Goal: Transaction & Acquisition: Book appointment/travel/reservation

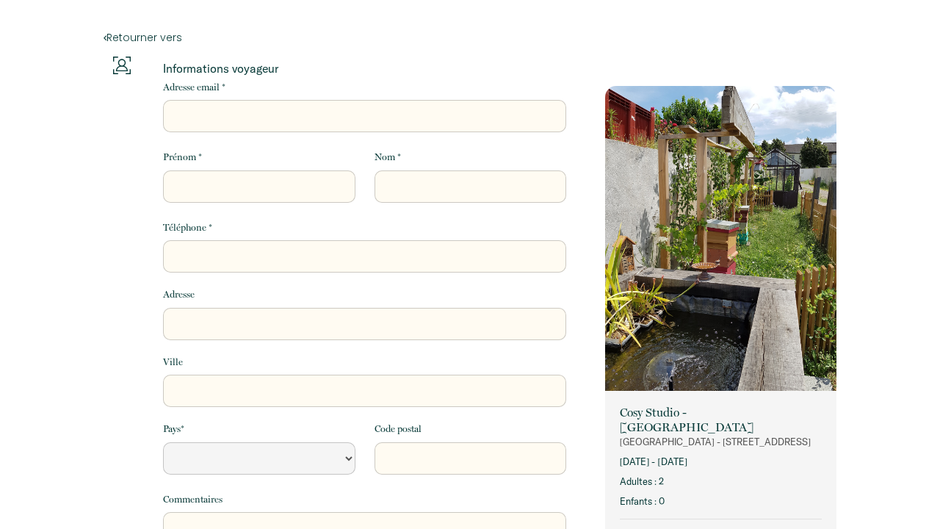
select select "Default select example"
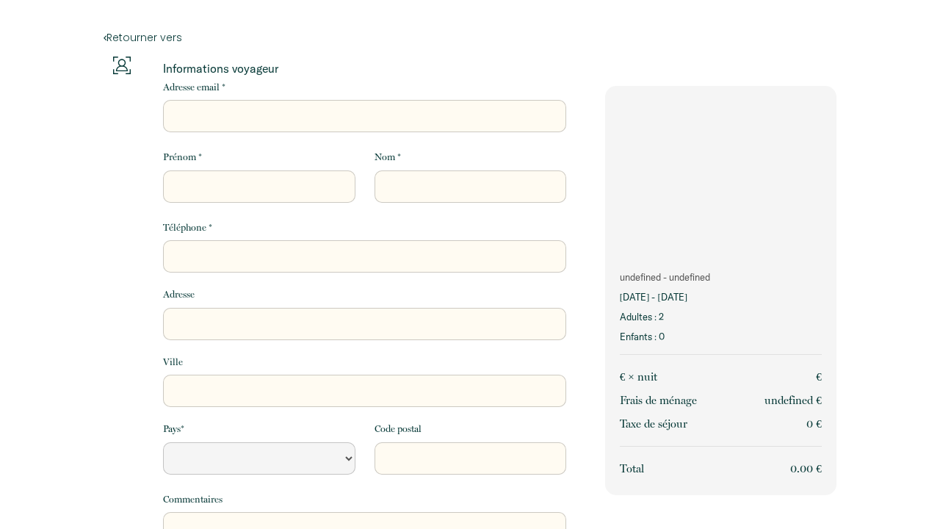
select select "Default select example"
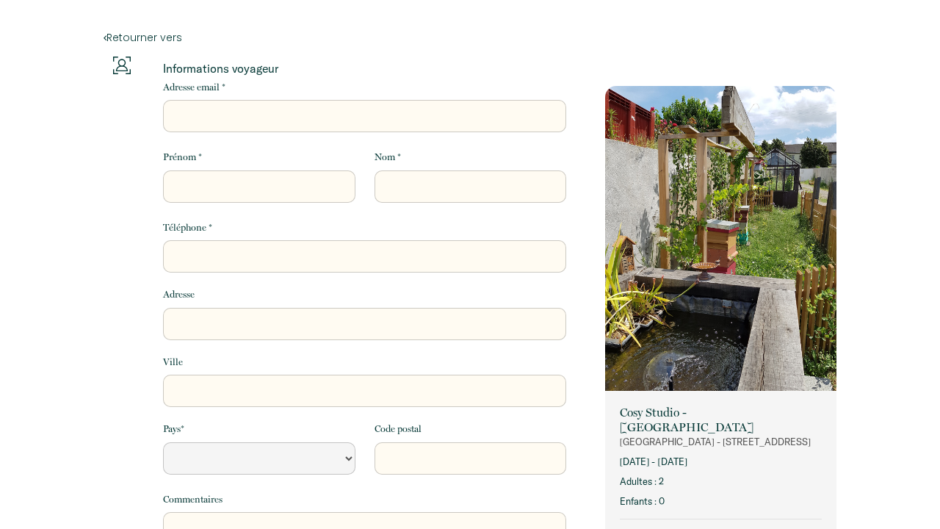
select select "Default select example"
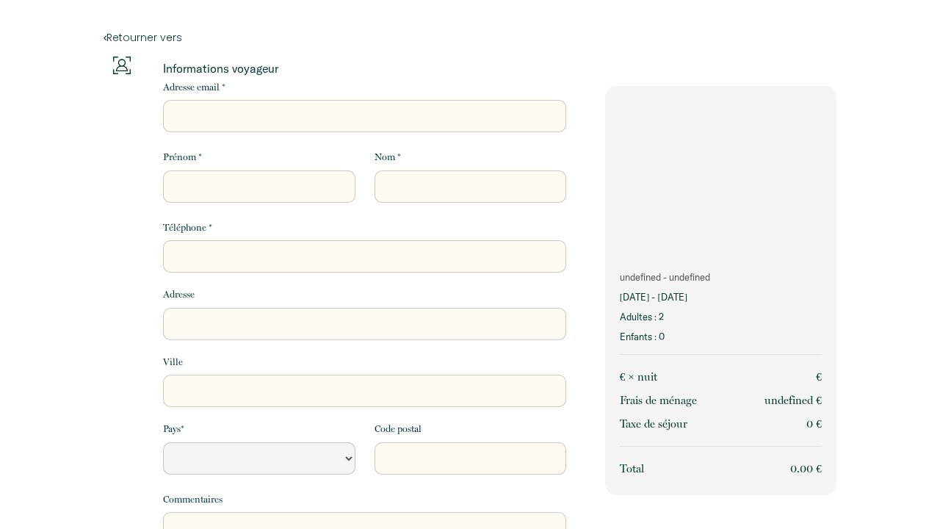
select select "Default select example"
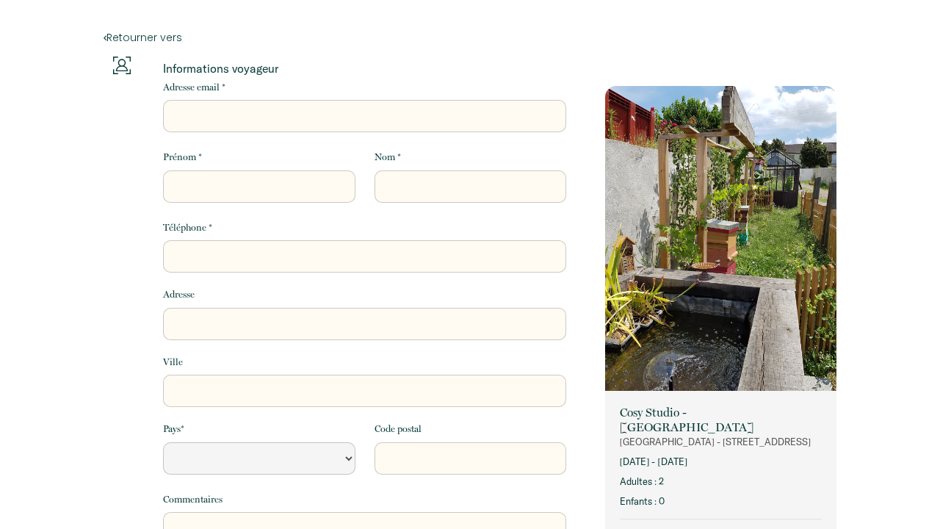
select select "Default select example"
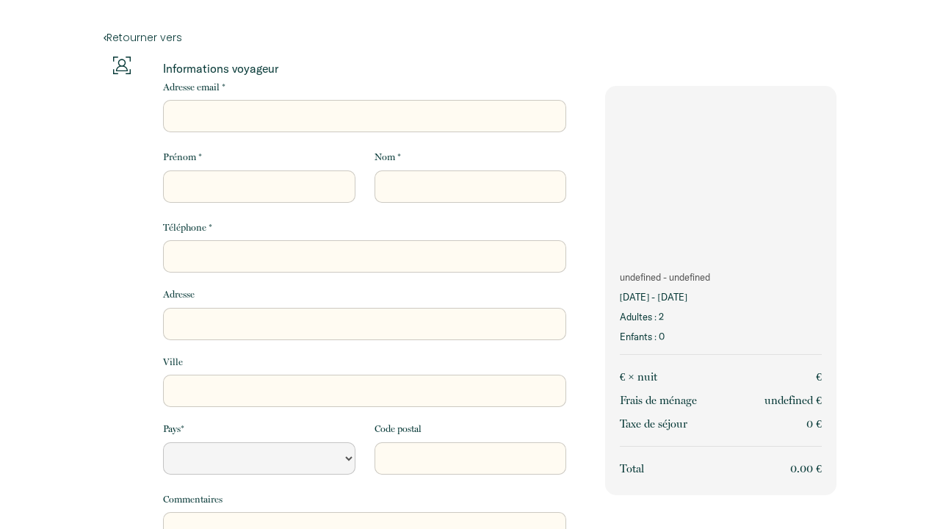
select select "Default select example"
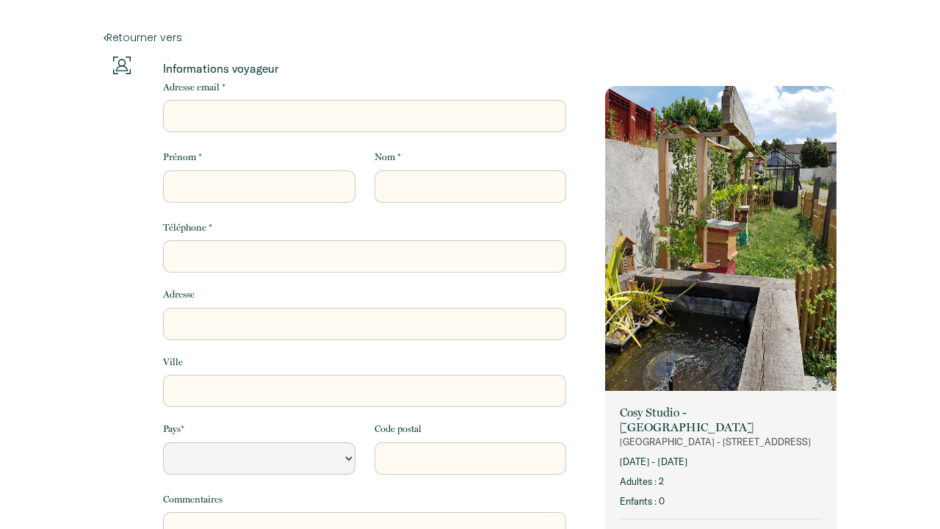
select select "Default select example"
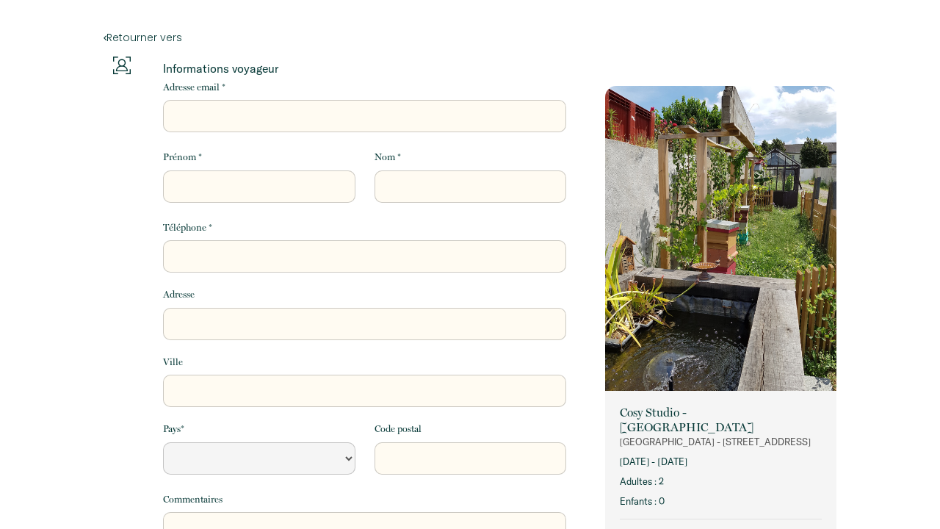
select select "Default select example"
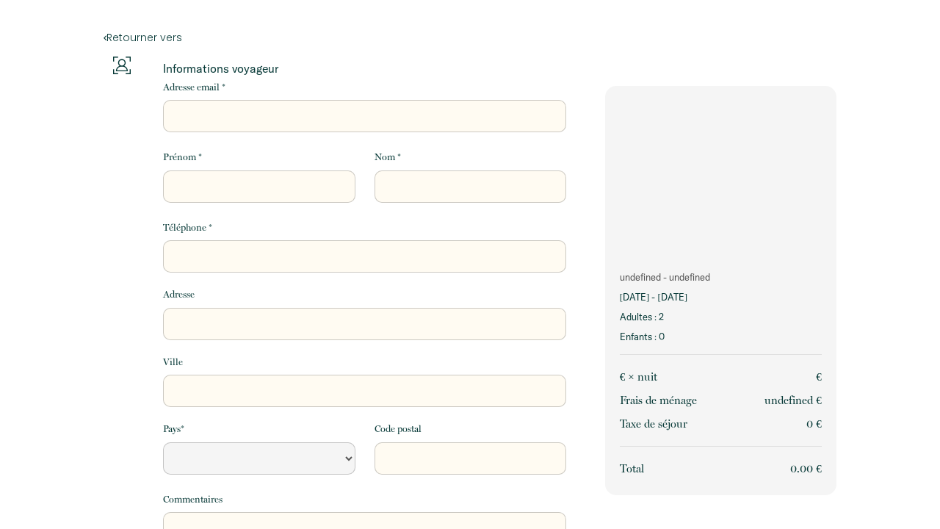
select select "Default select example"
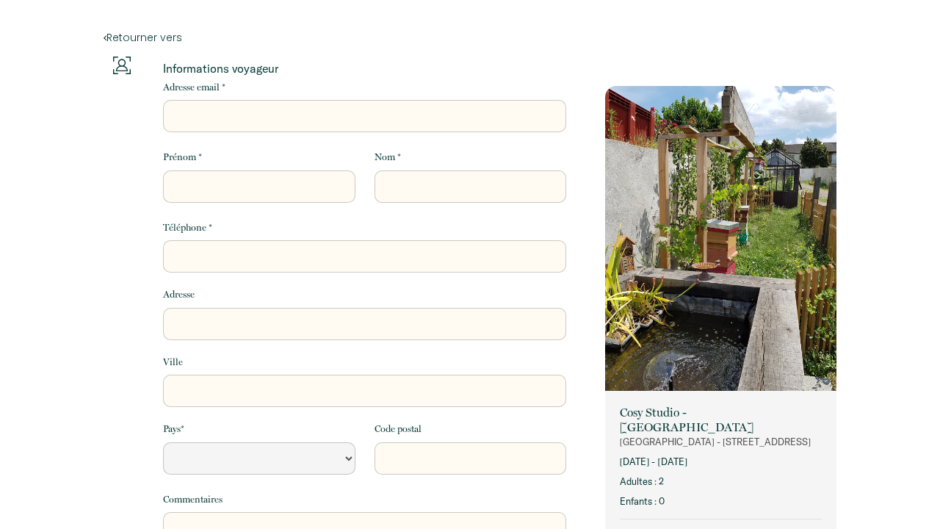
select select "Default select example"
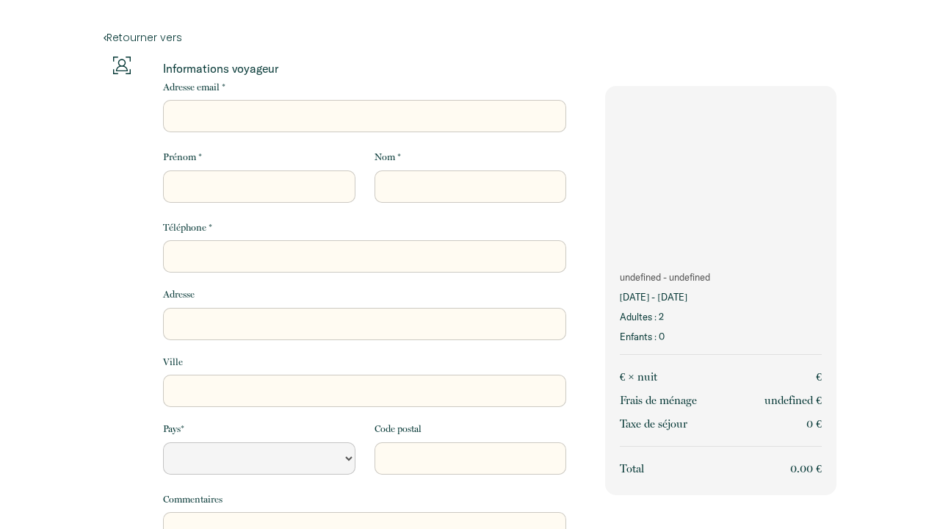
select select "Default select example"
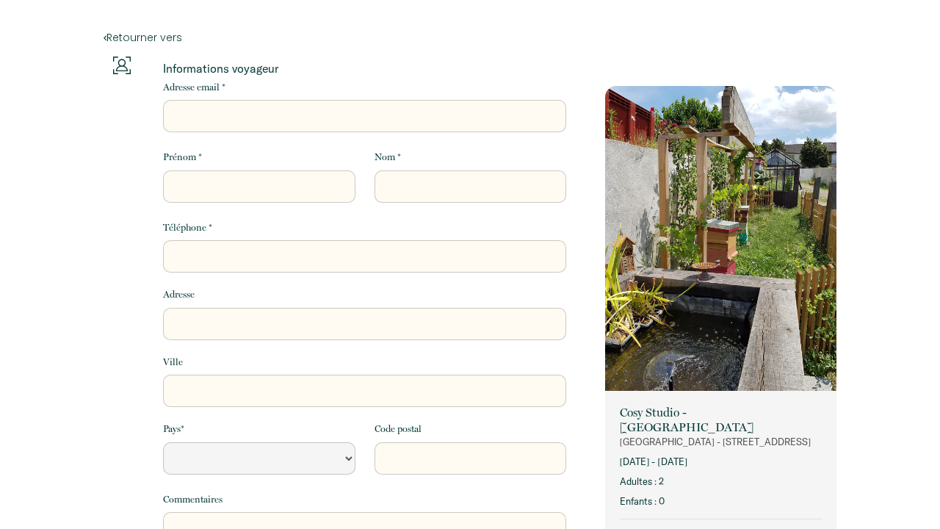
select select "Default select example"
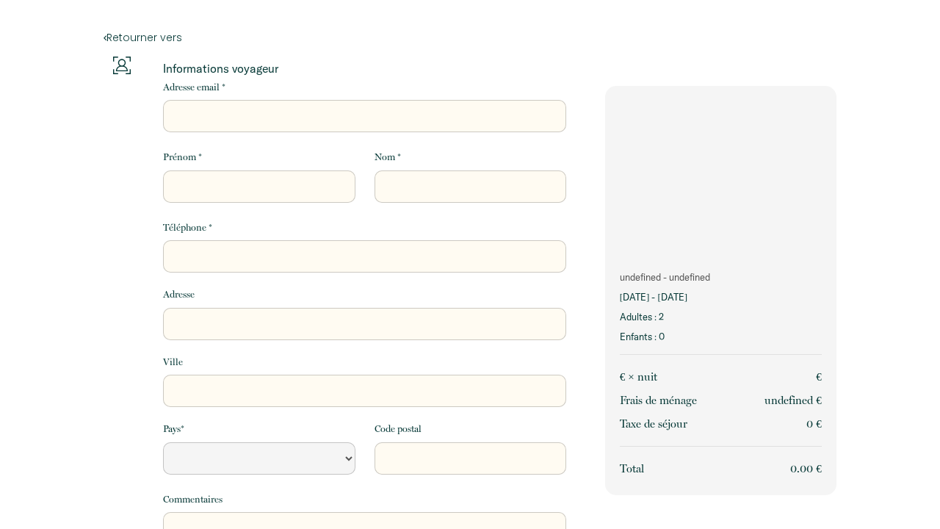
select select "Default select example"
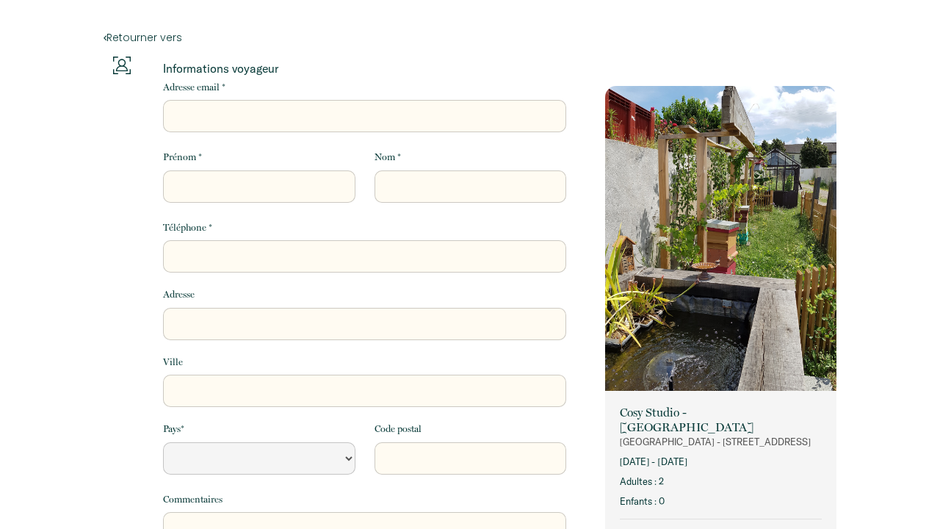
select select "Default select example"
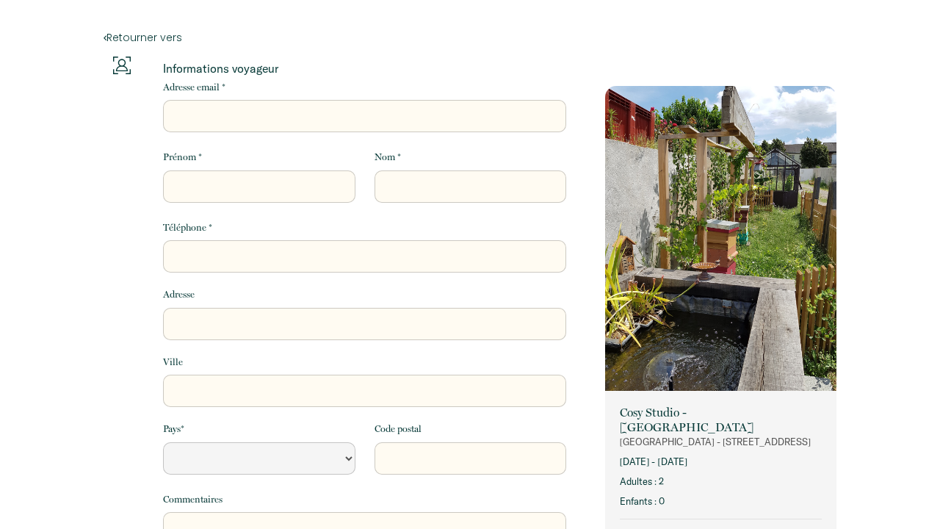
select select "Default select example"
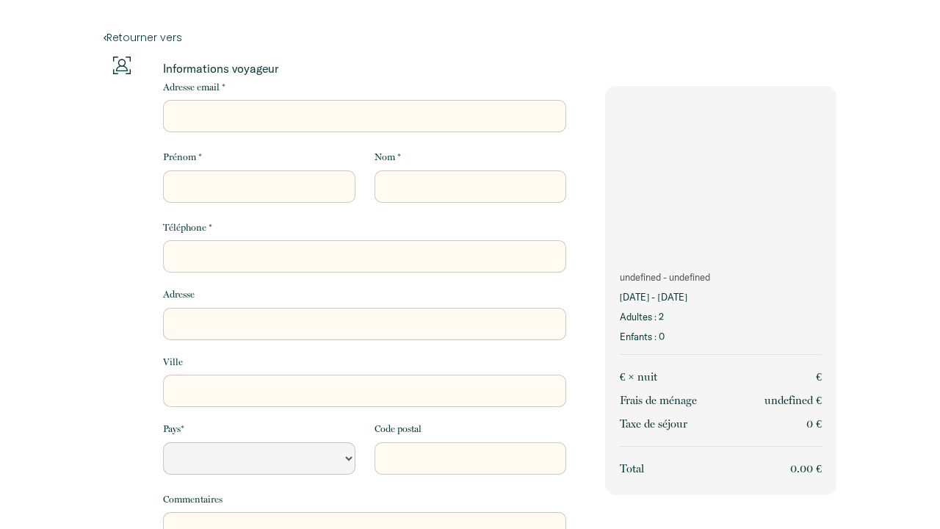
select select "Default select example"
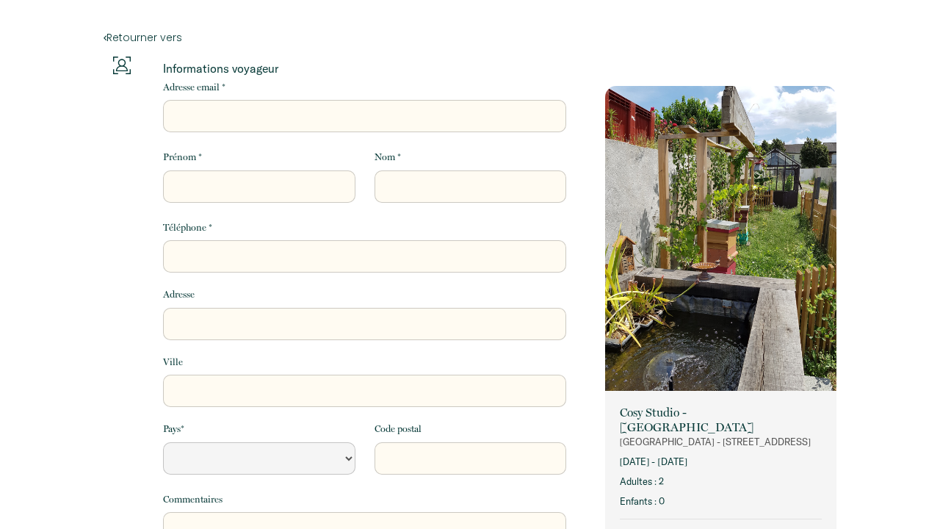
select select "Default select example"
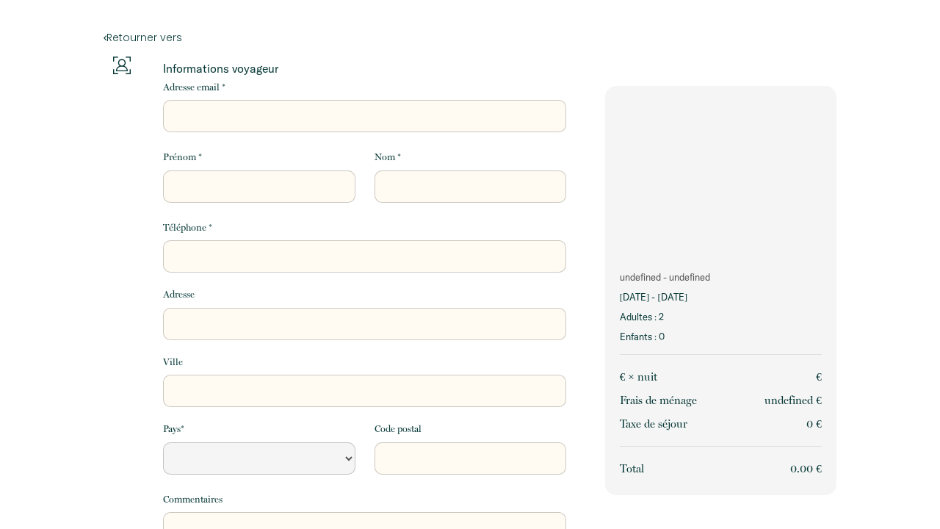
select select "Default select example"
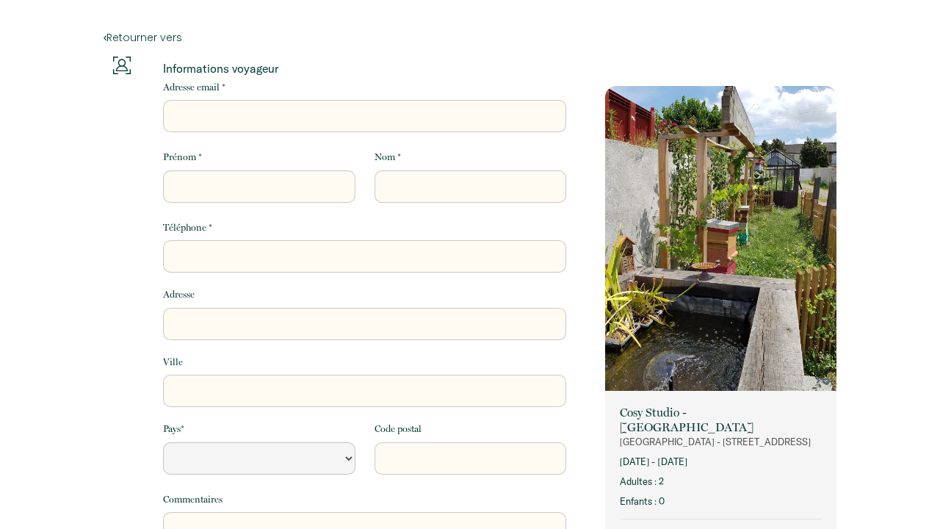
select select "Default select example"
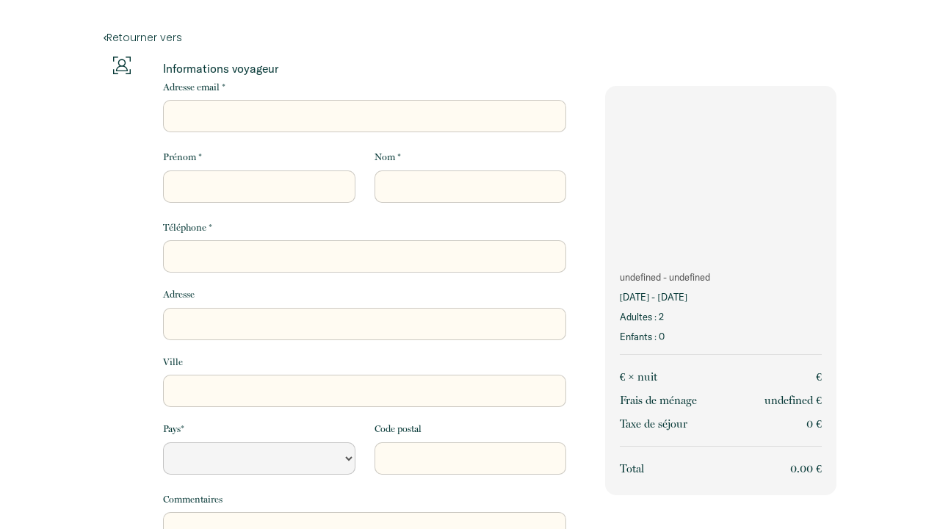
select select "Default select example"
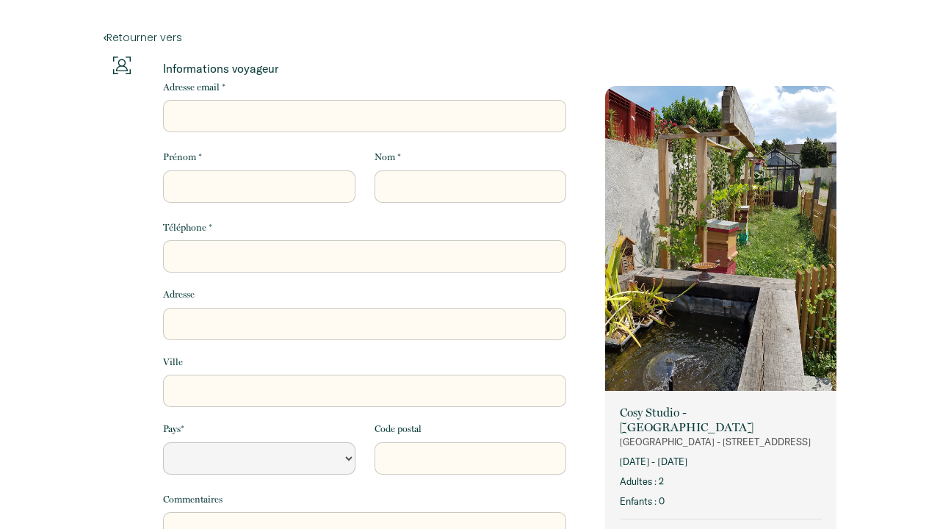
select select "Default select example"
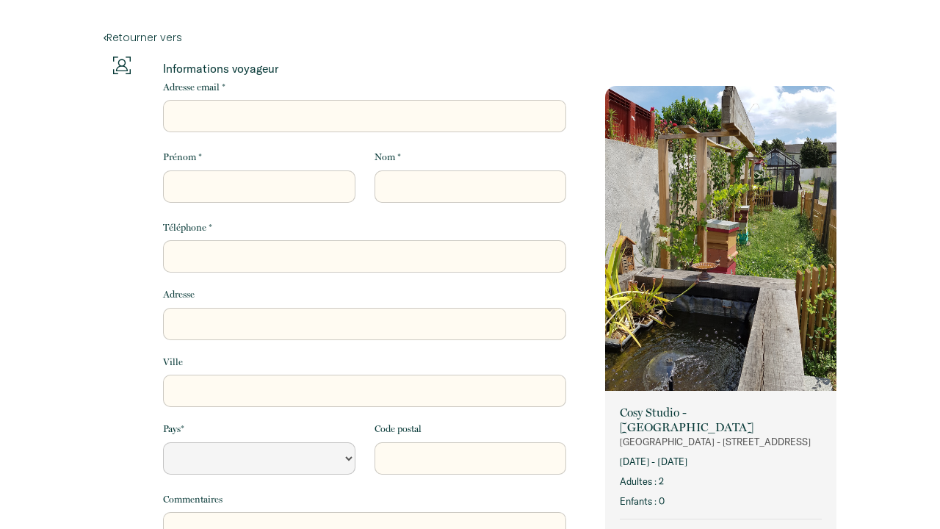
select select "Default select example"
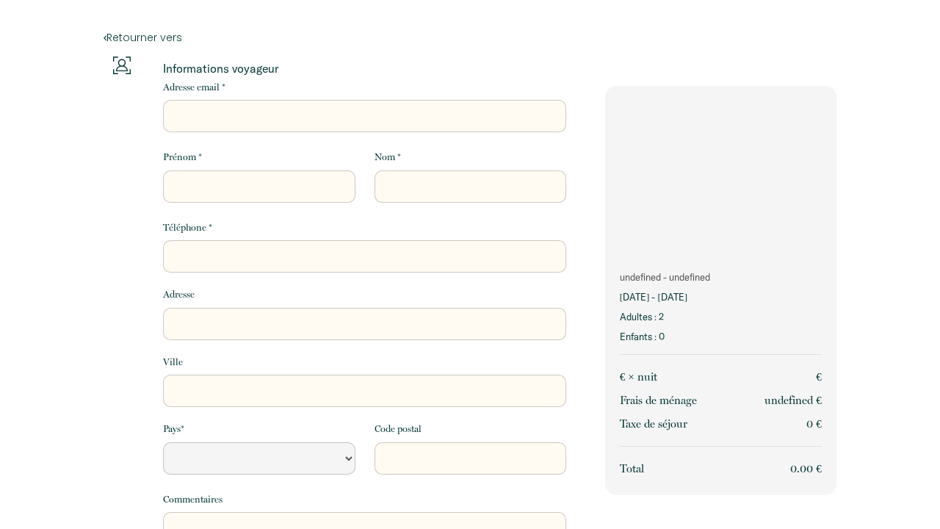
select select "Default select example"
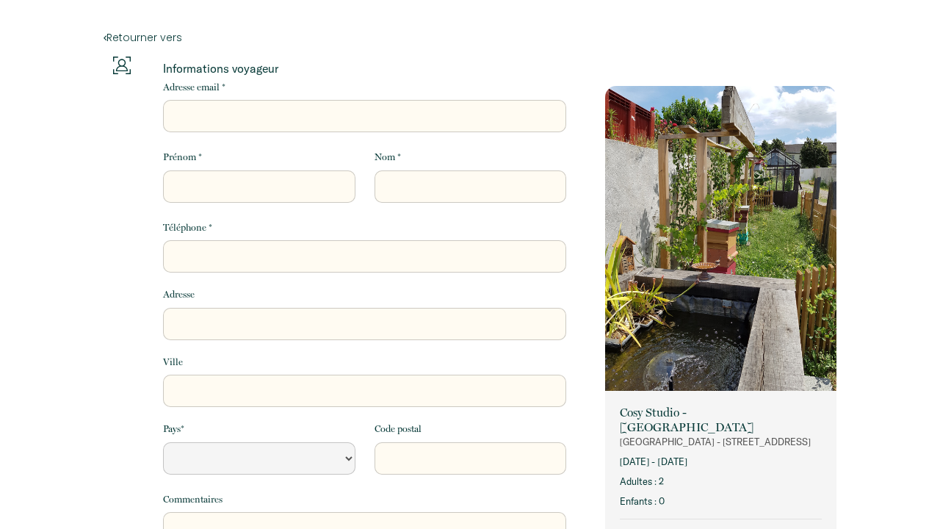
select select "Default select example"
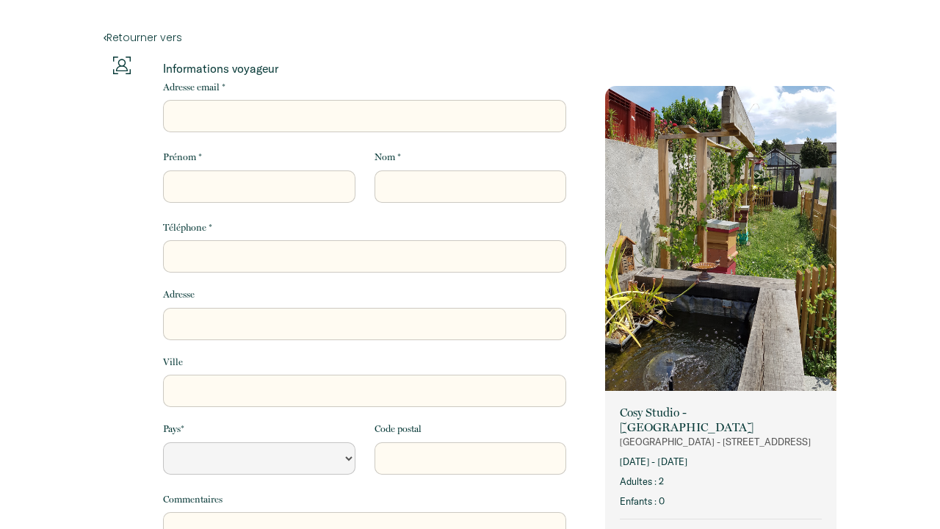
select select "Default select example"
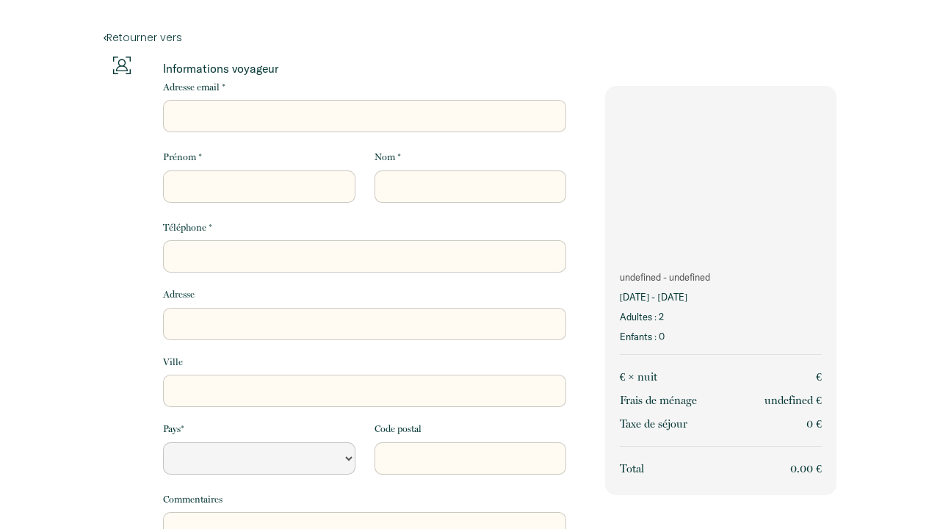
select select "Default select example"
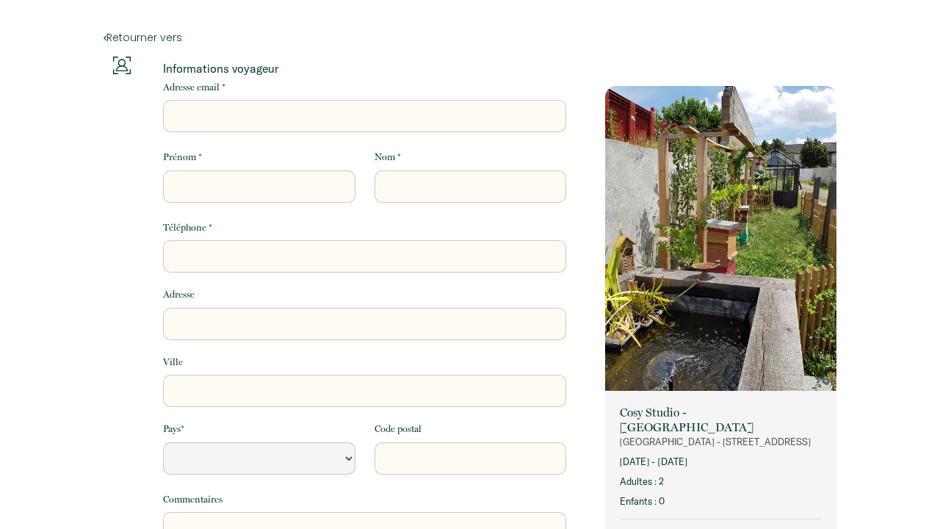
select select "Default select example"
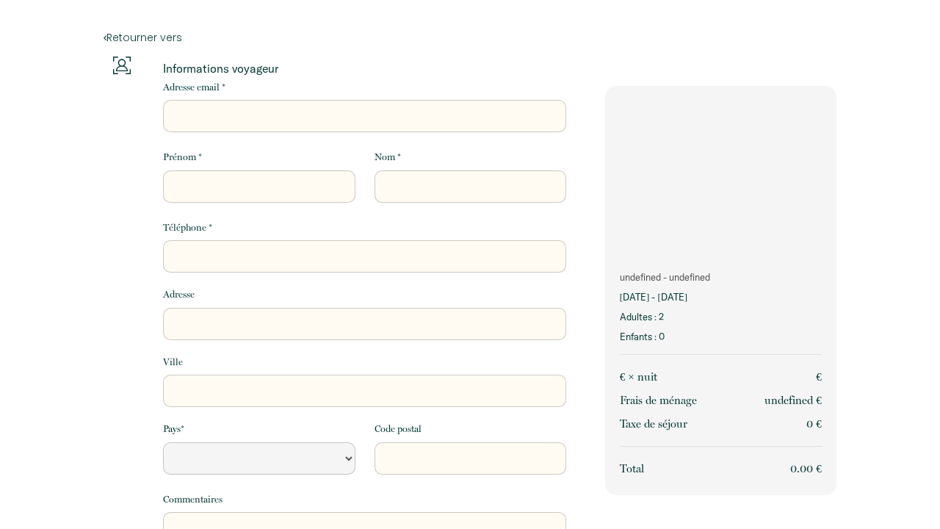
select select "Default select example"
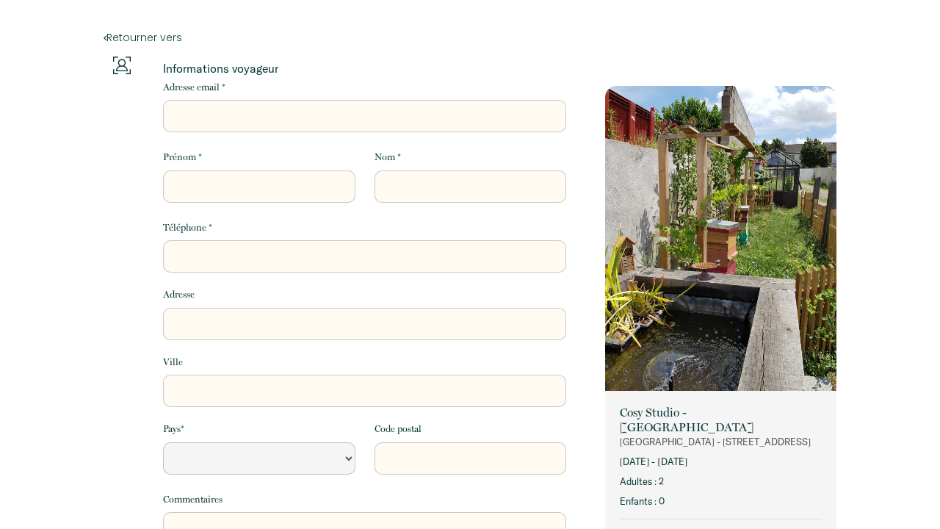
select select "Default select example"
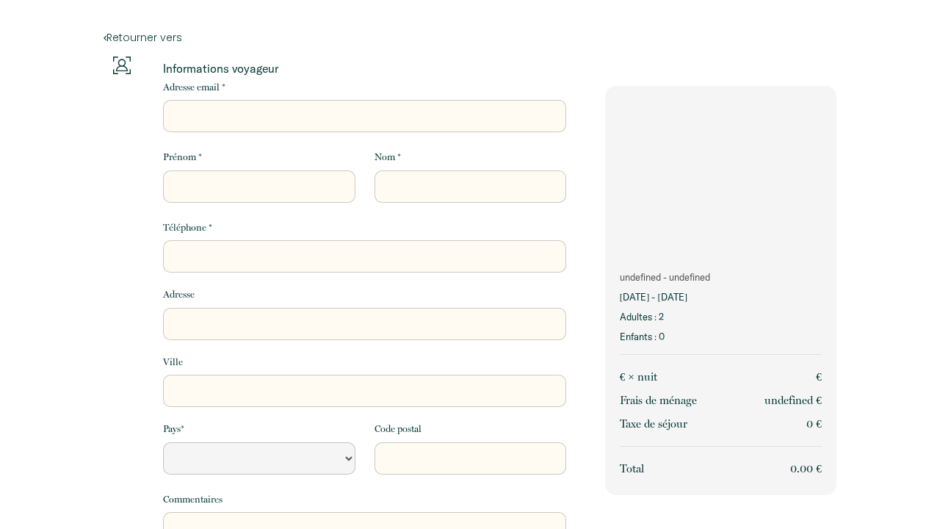
select select "Default select example"
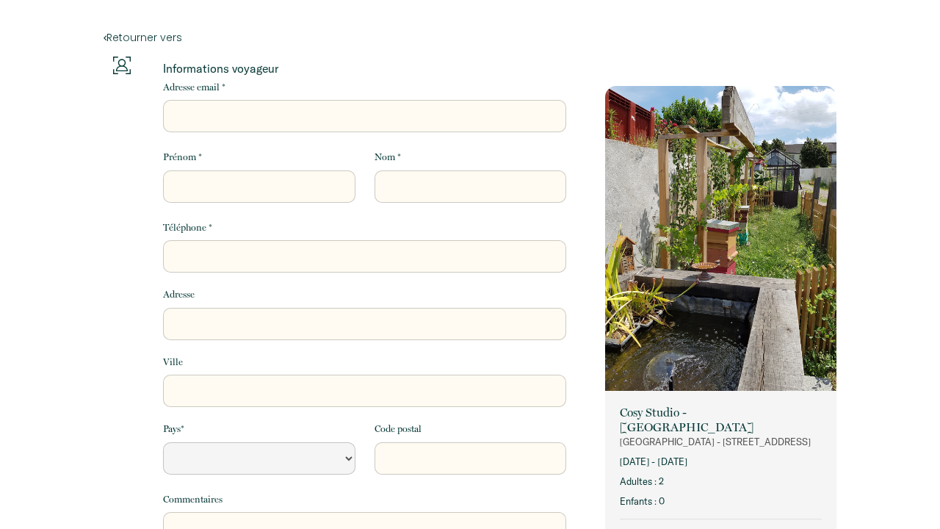
select select "Default select example"
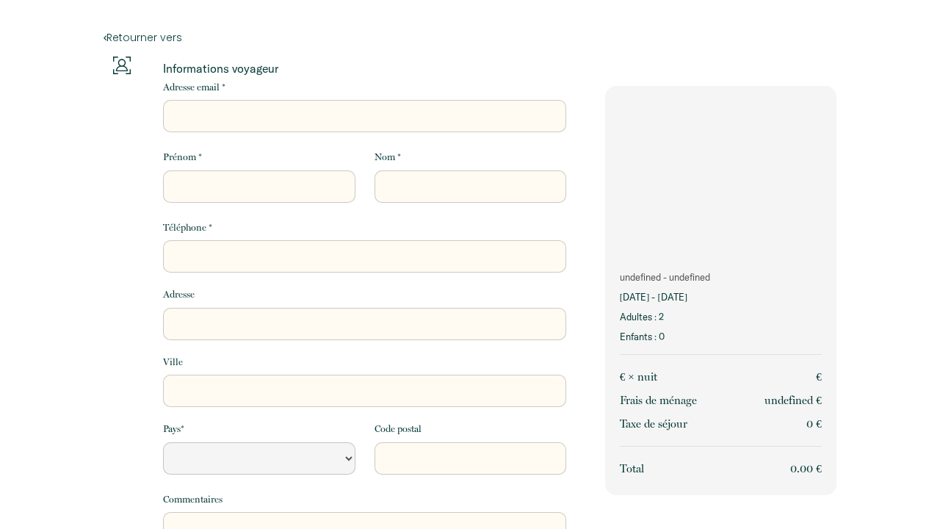
select select "Default select example"
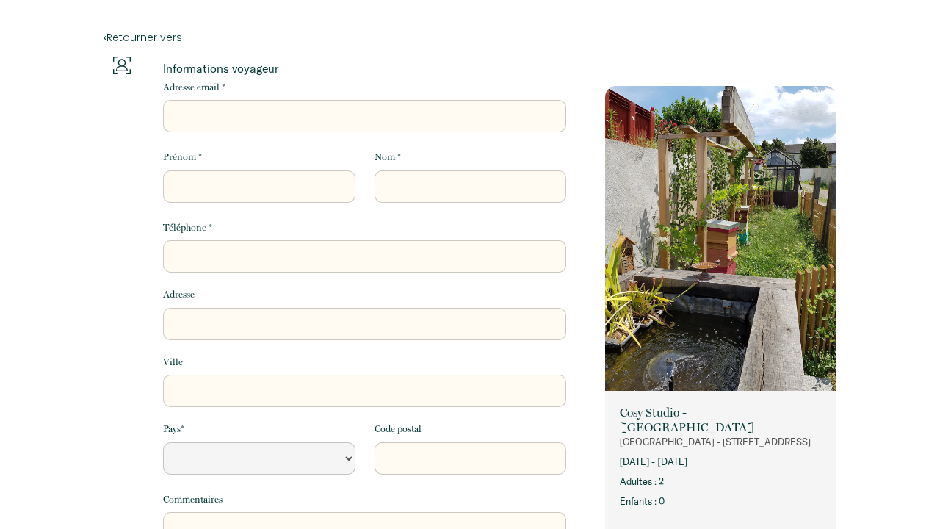
select select "Default select example"
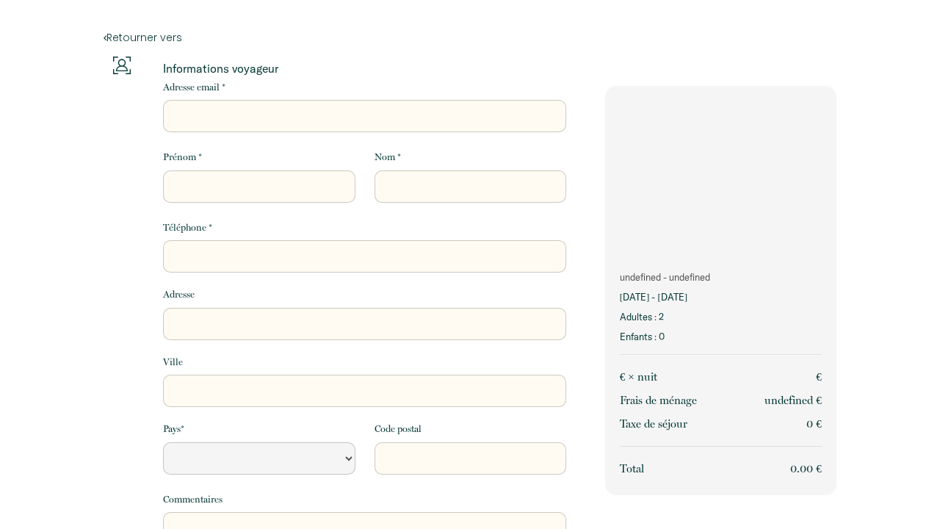
select select "Default select example"
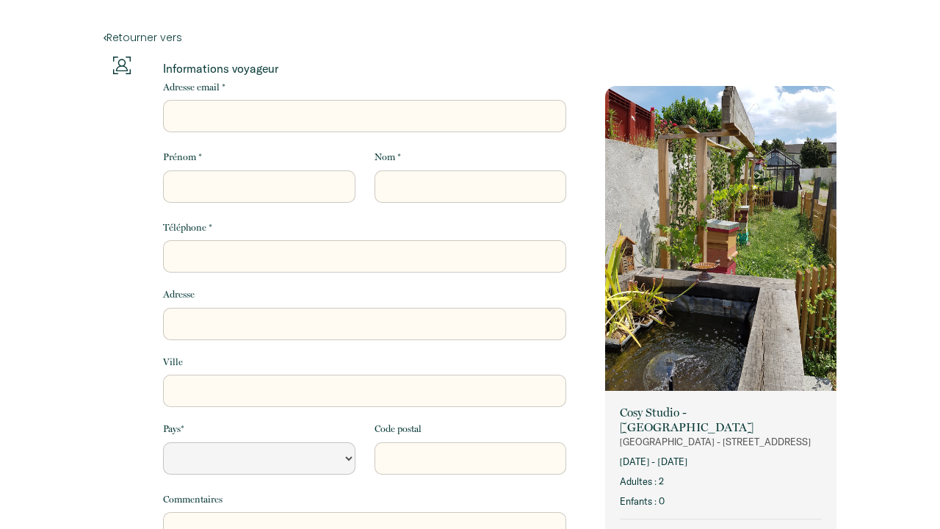
select select "Default select example"
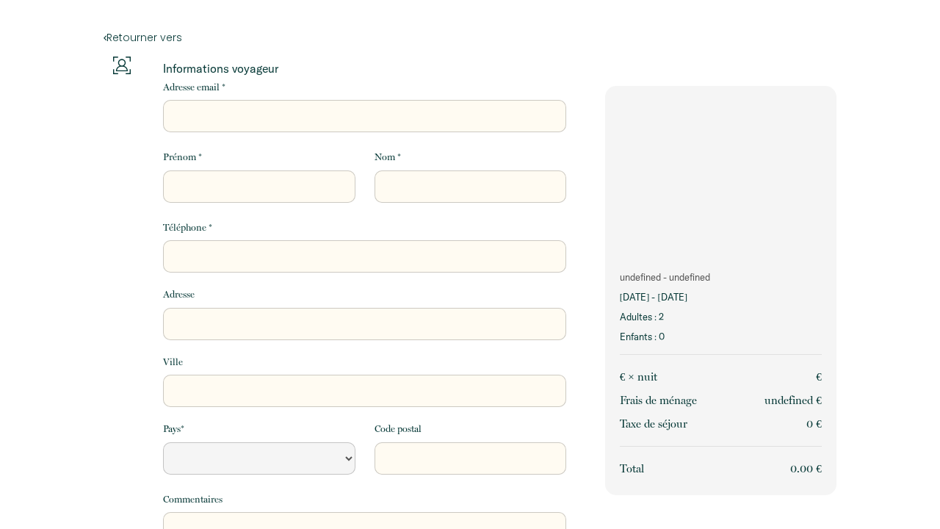
select select "Default select example"
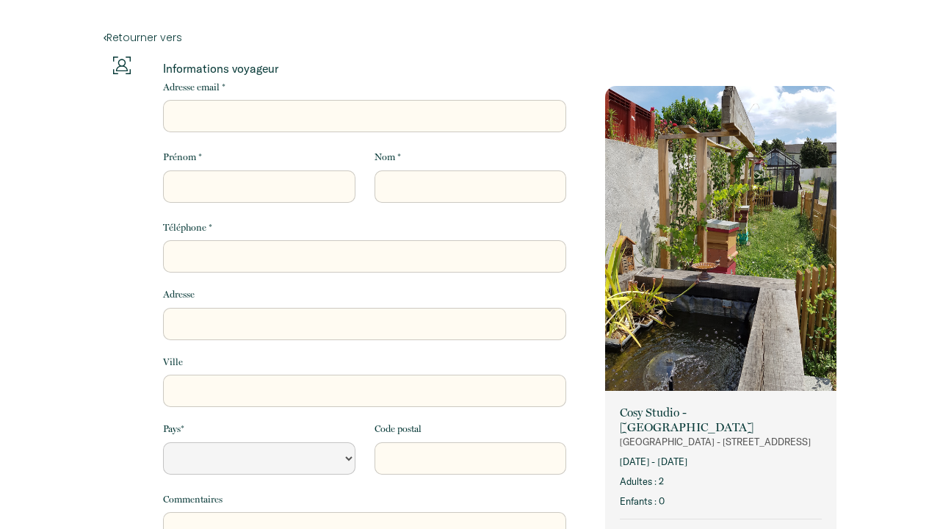
select select "Default select example"
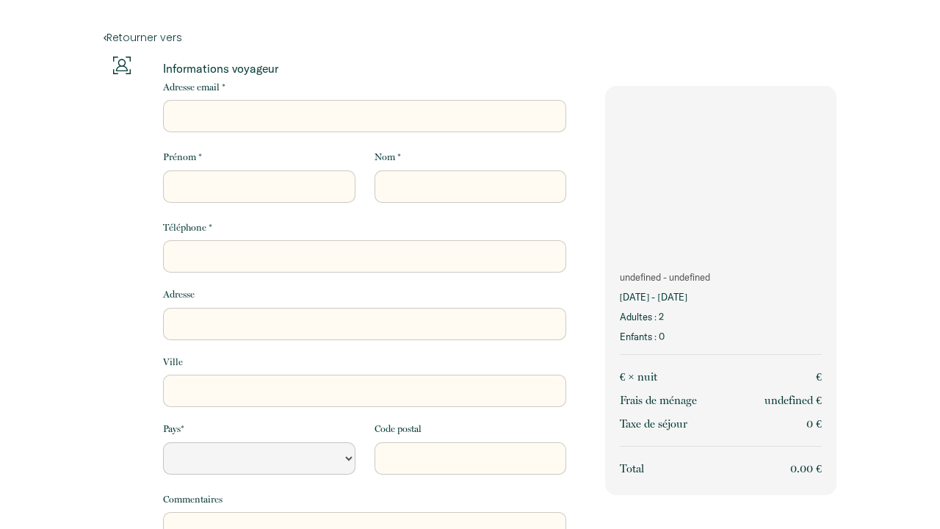
select select "Default select example"
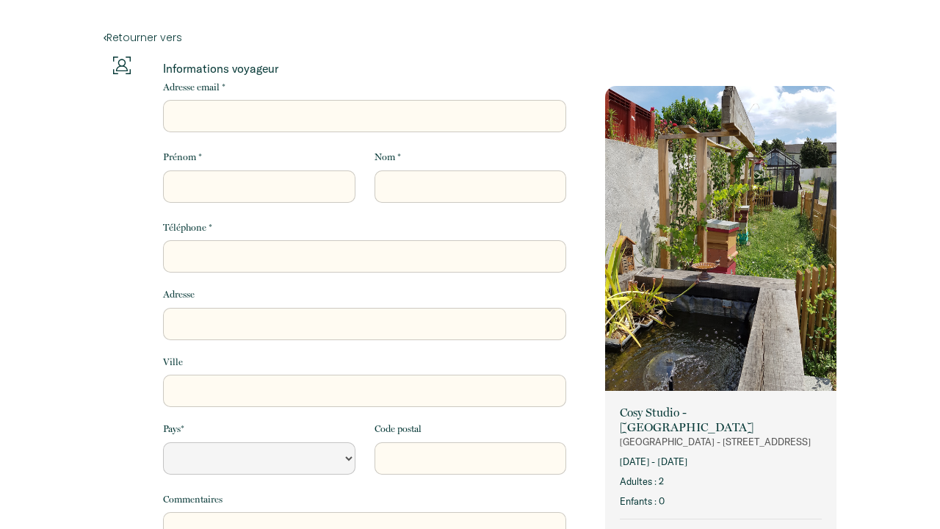
select select "Default select example"
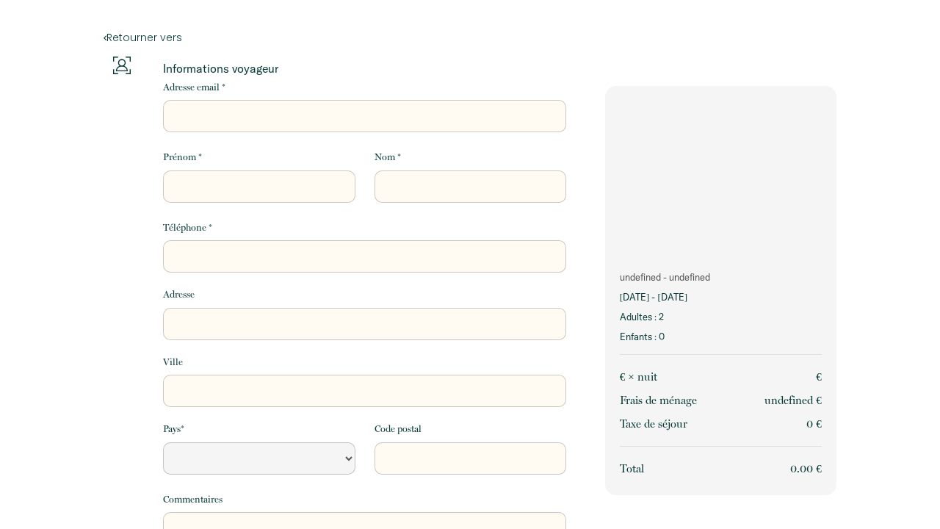
select select "Default select example"
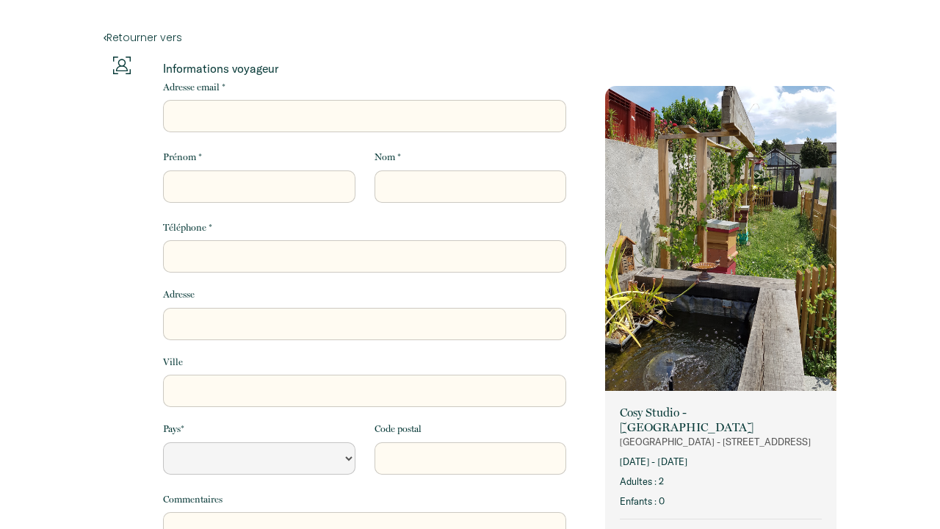
select select "Default select example"
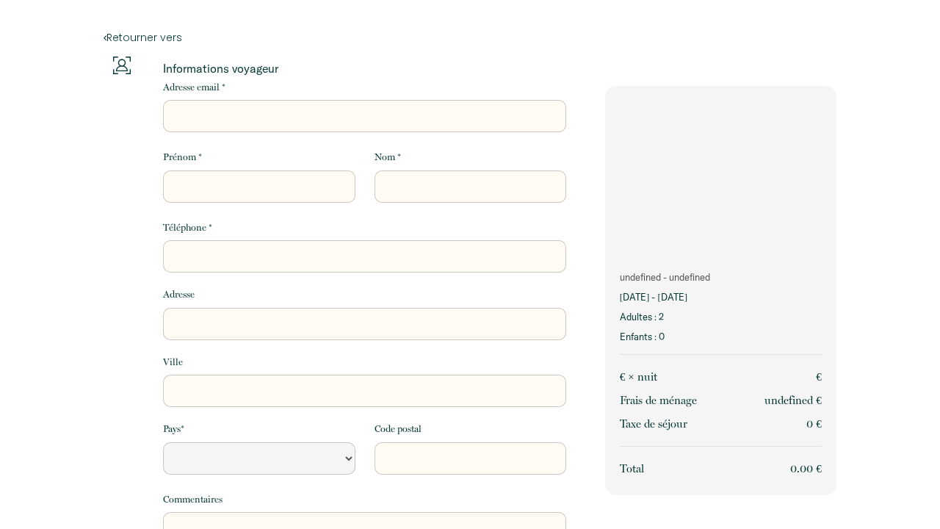
select select "Default select example"
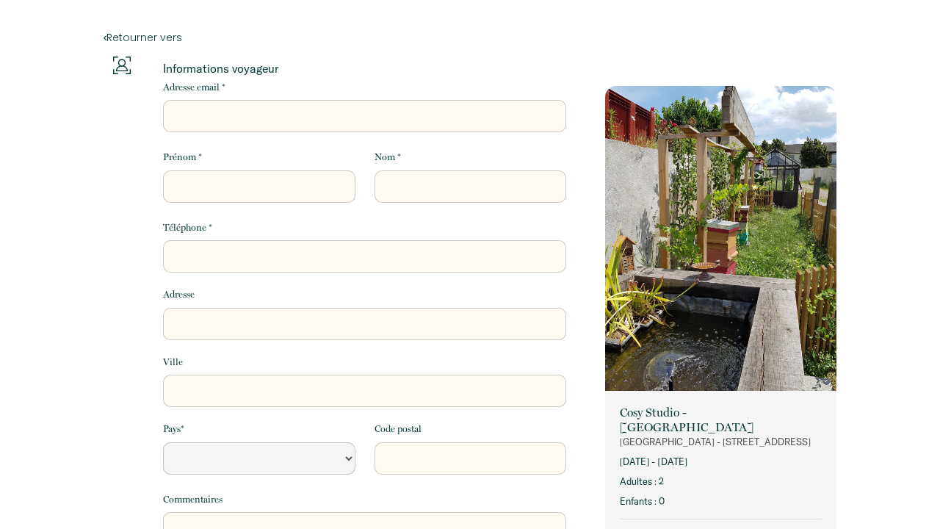
select select "Default select example"
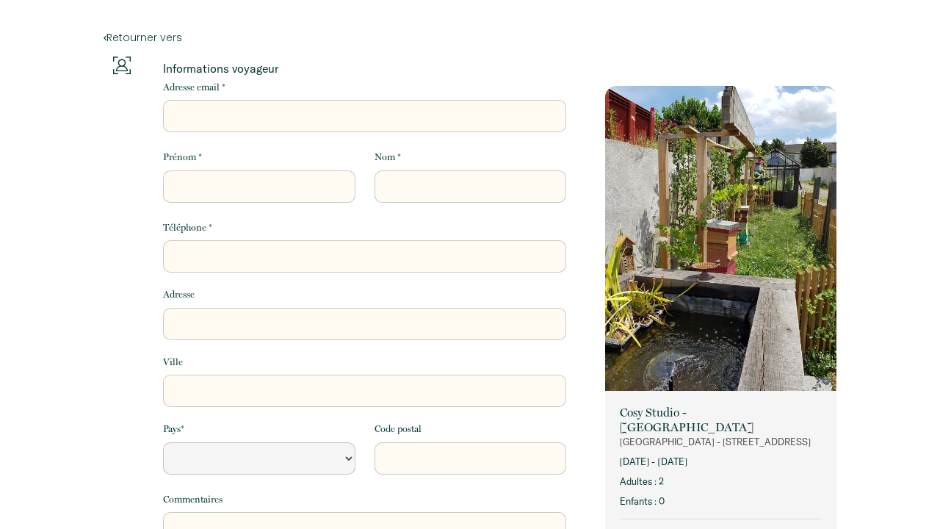
select select "Default select example"
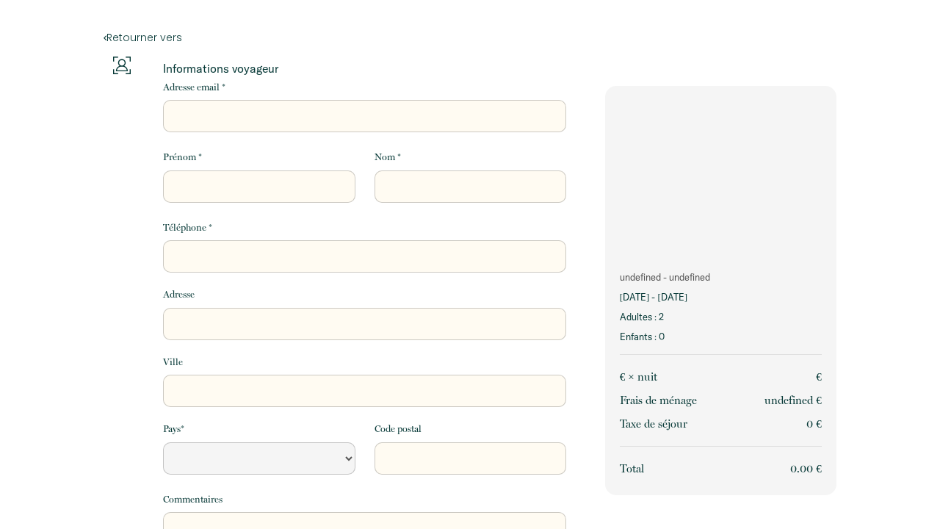
select select "Default select example"
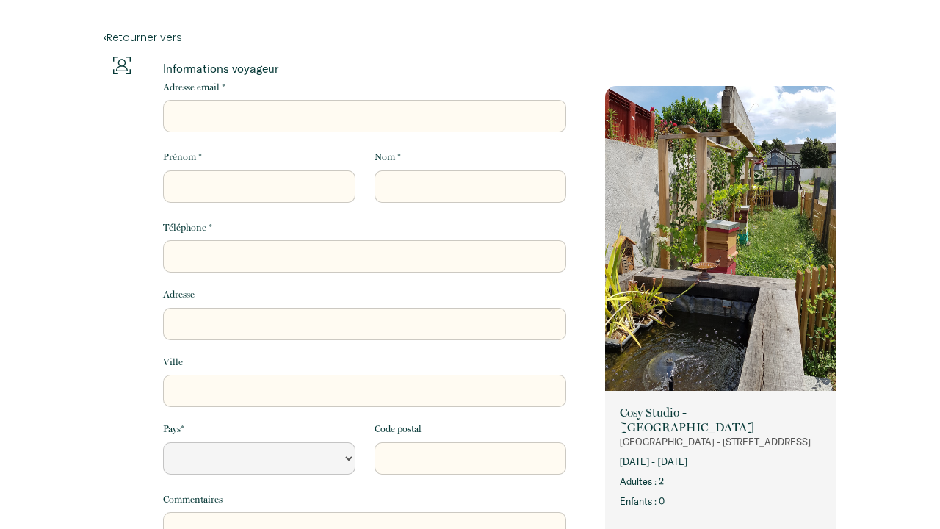
select select "Default select example"
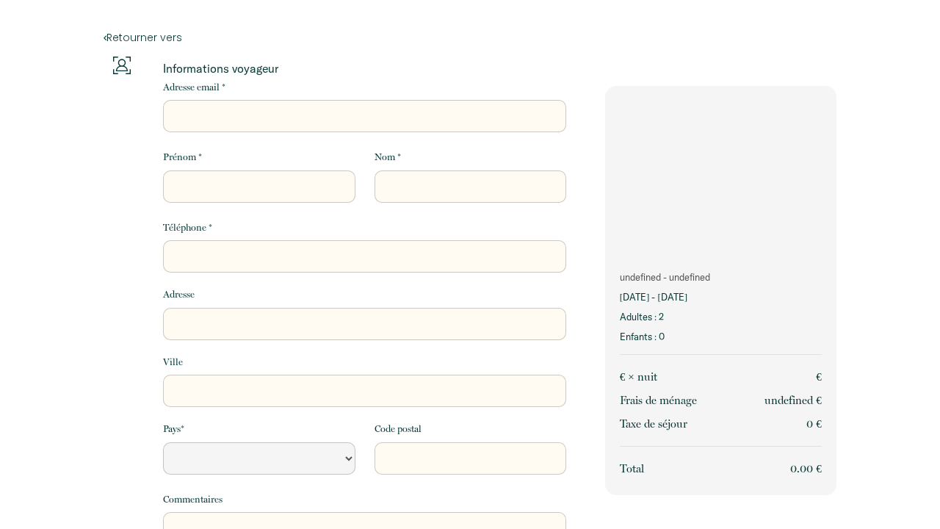
select select "Default select example"
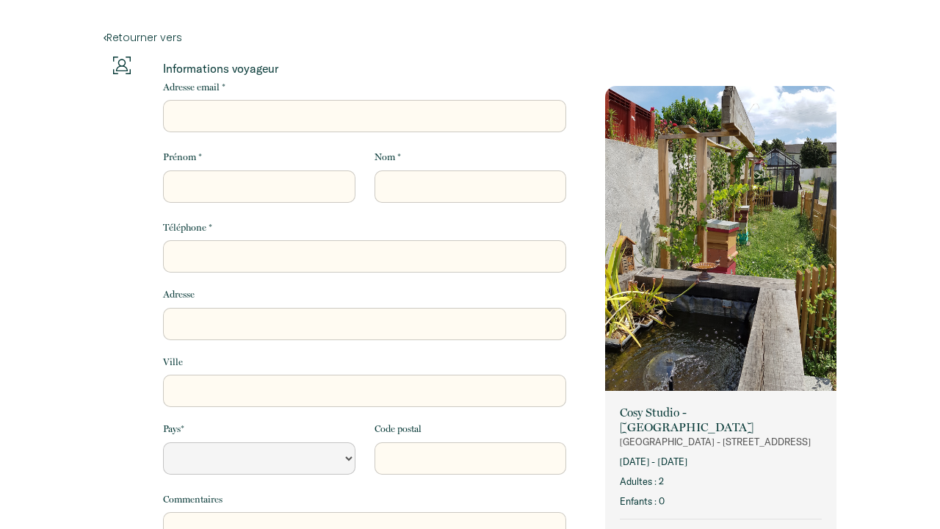
select select "Default select example"
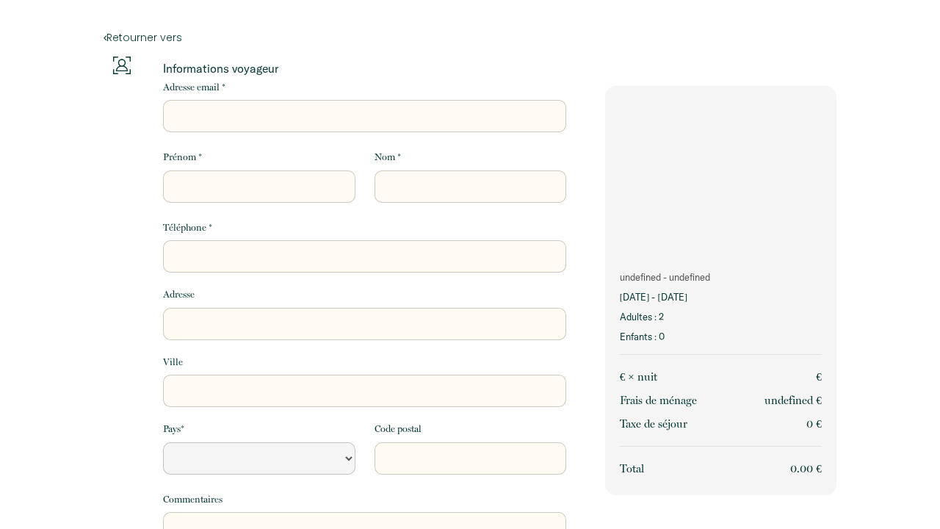
select select "Default select example"
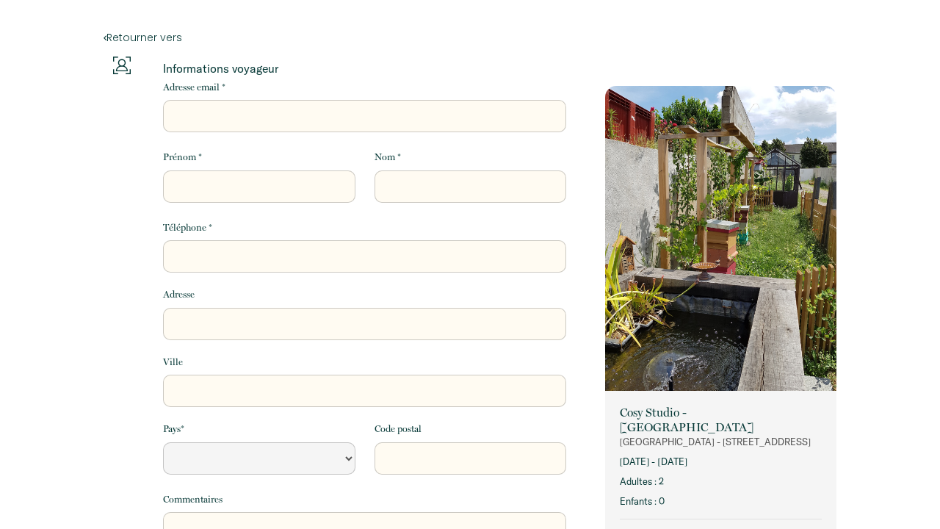
select select "Default select example"
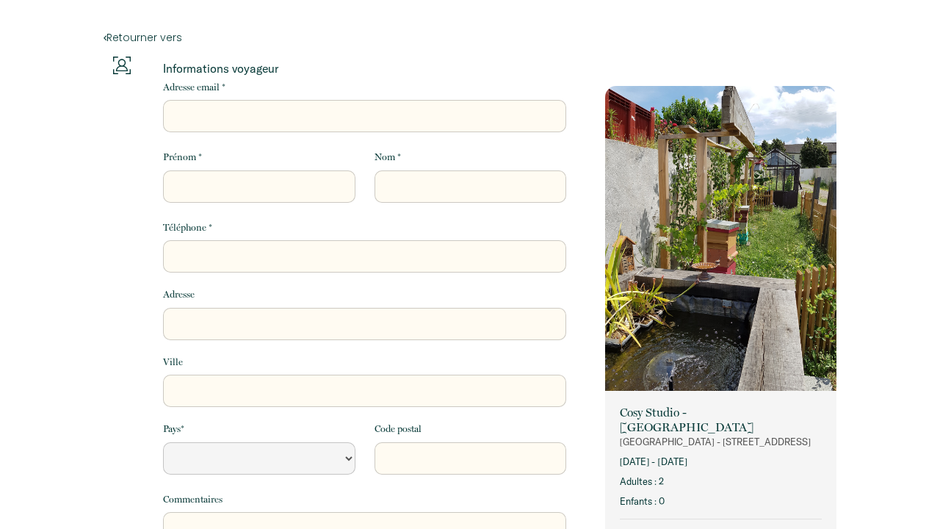
select select "Default select example"
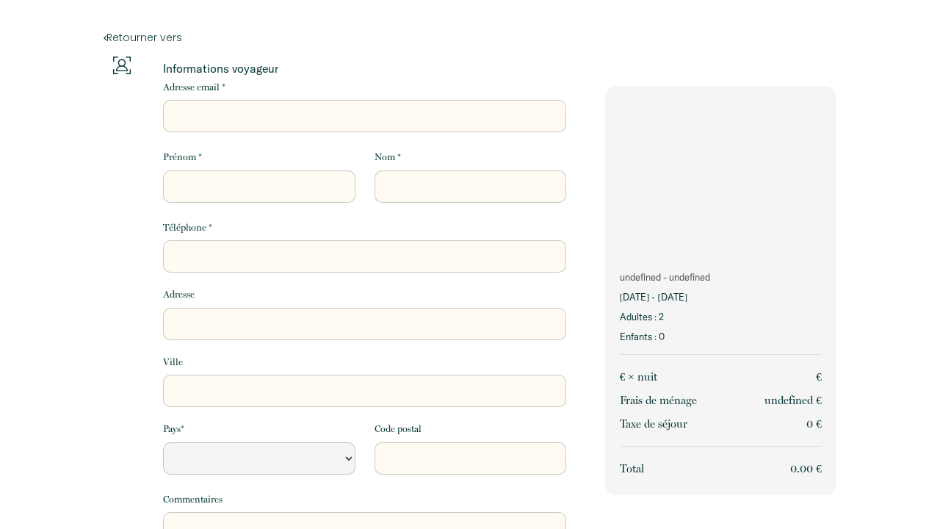
select select "Default select example"
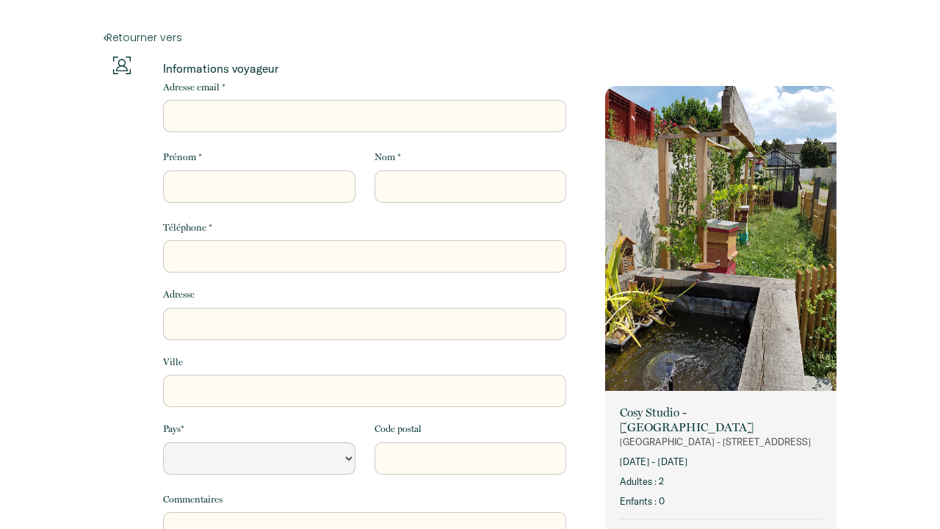
select select "Default select example"
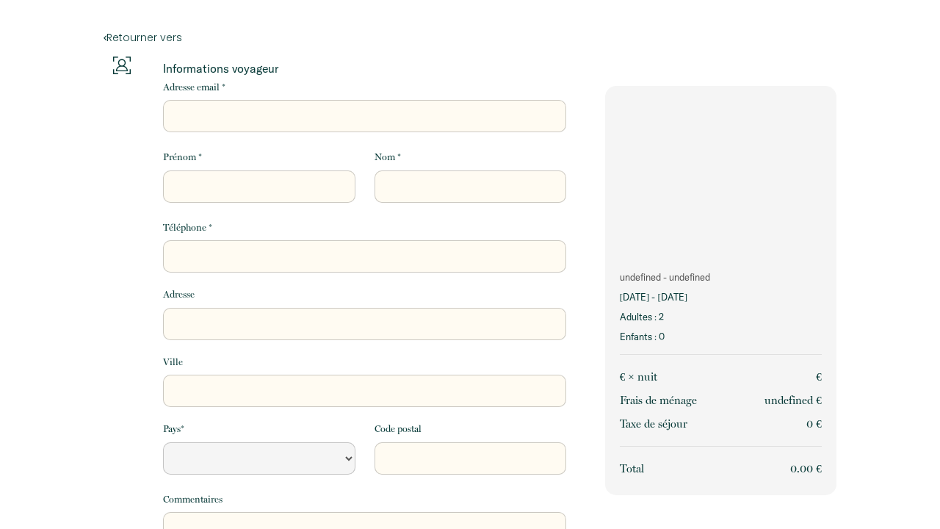
select select "Default select example"
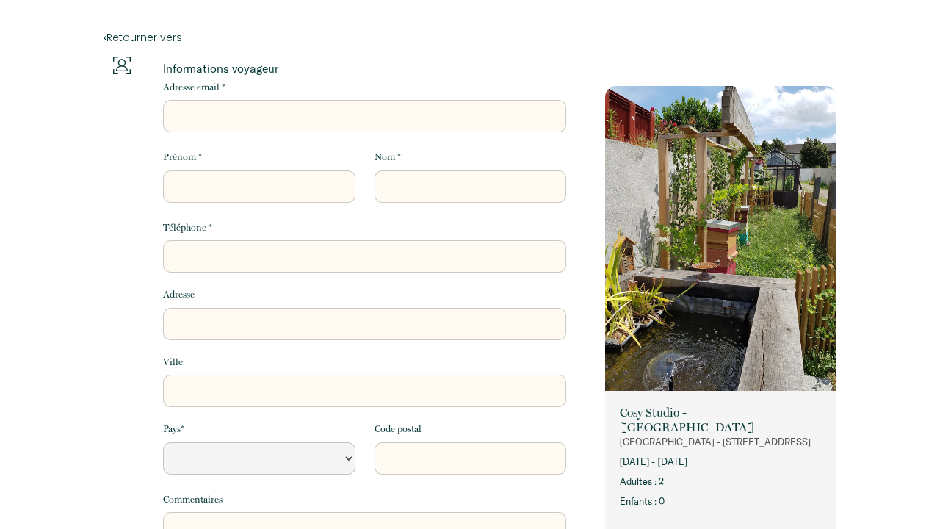
select select "Default select example"
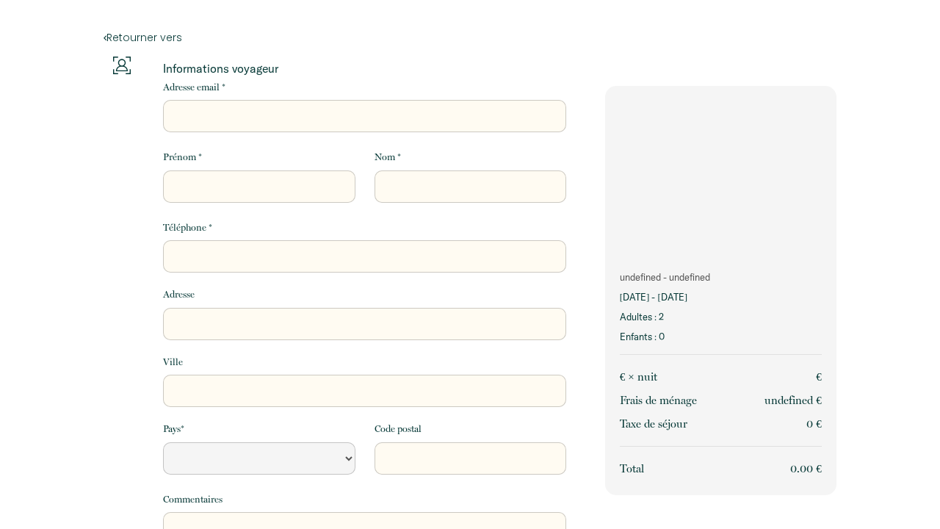
select select "Default select example"
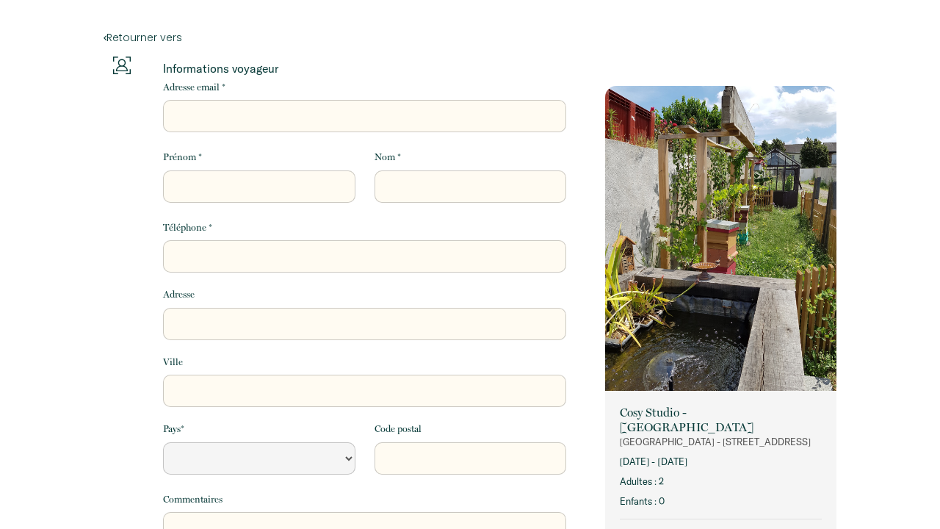
select select "Default select example"
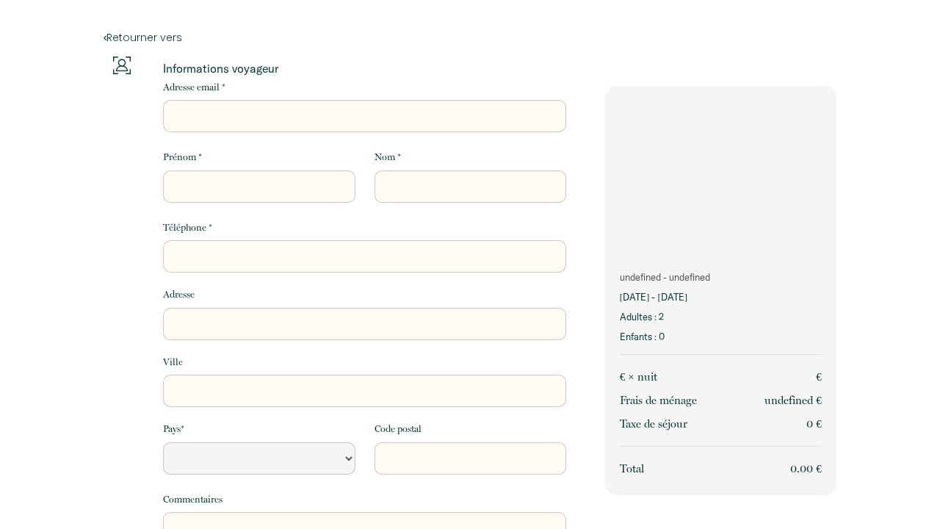
select select "Default select example"
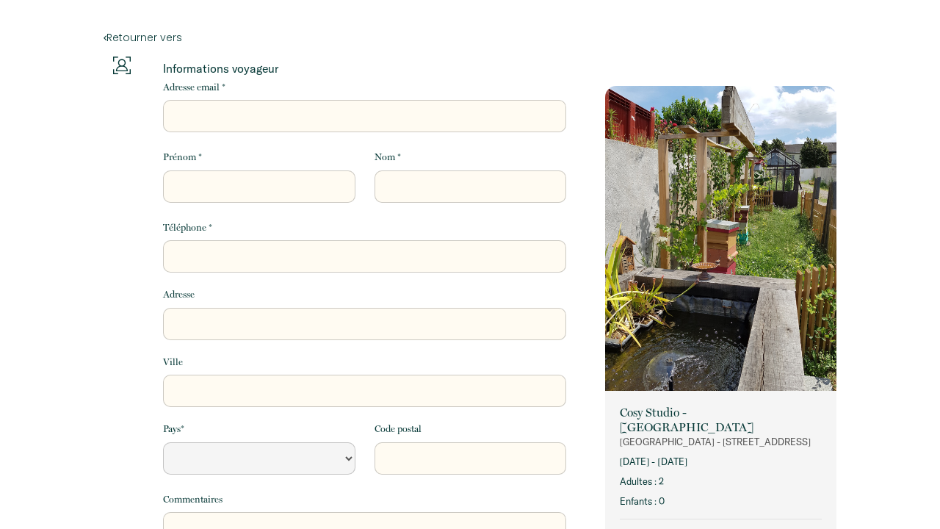
select select "Default select example"
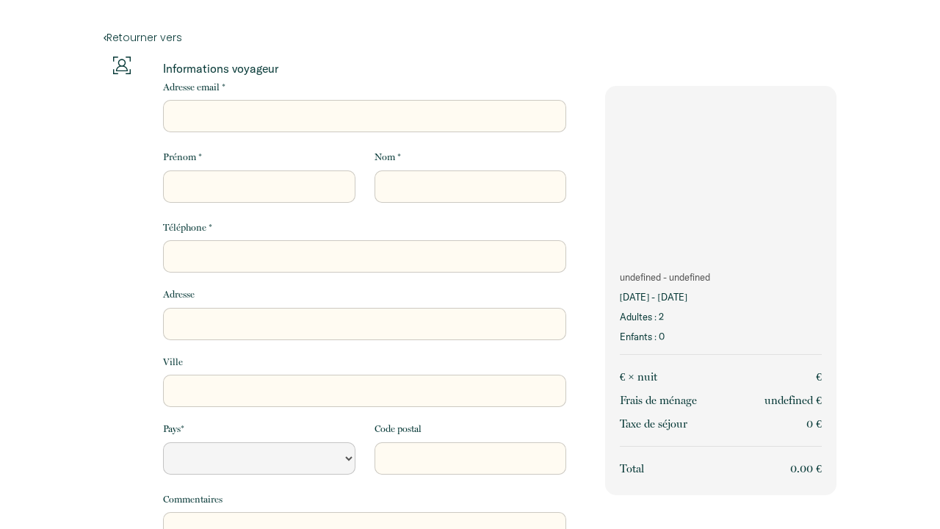
select select "Default select example"
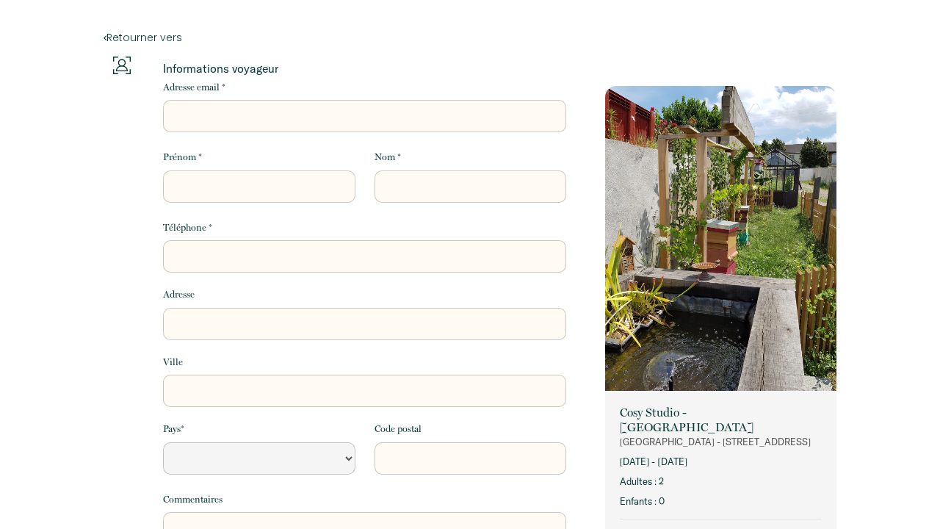
select select "Default select example"
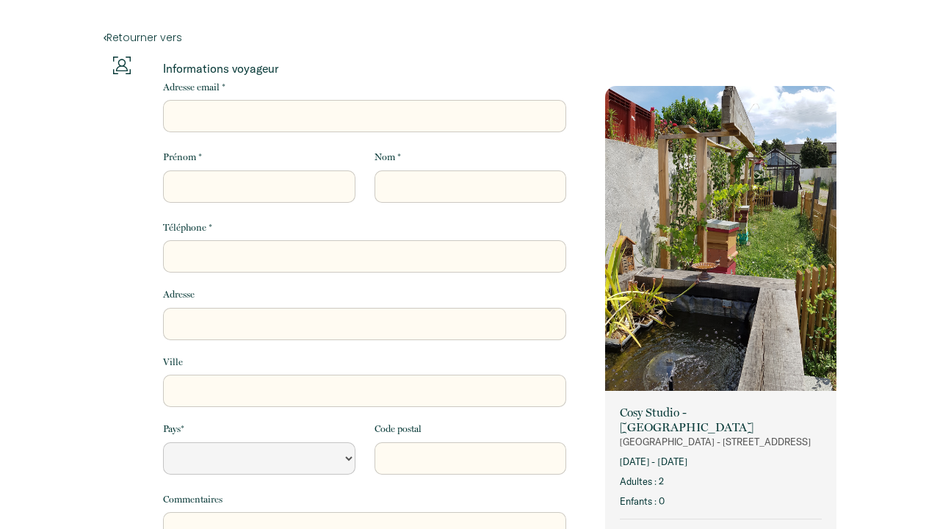
select select "Default select example"
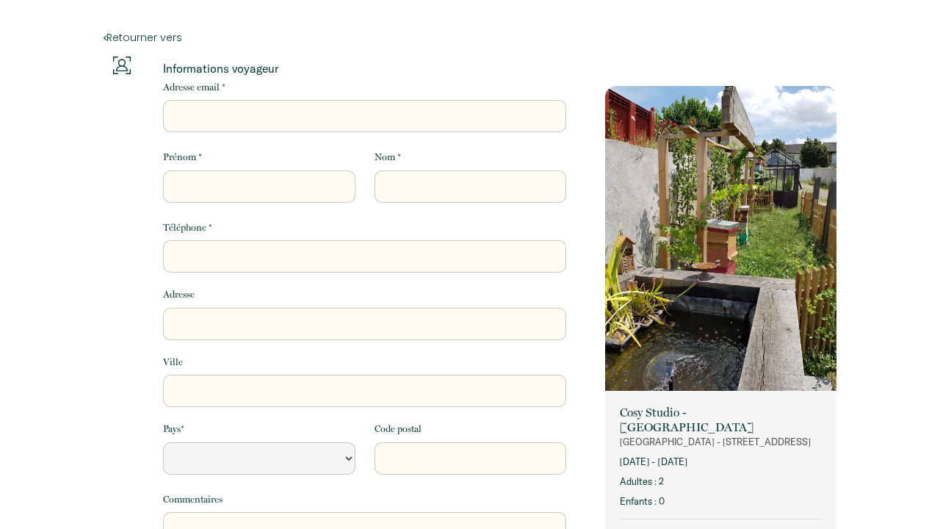
select select "Default select example"
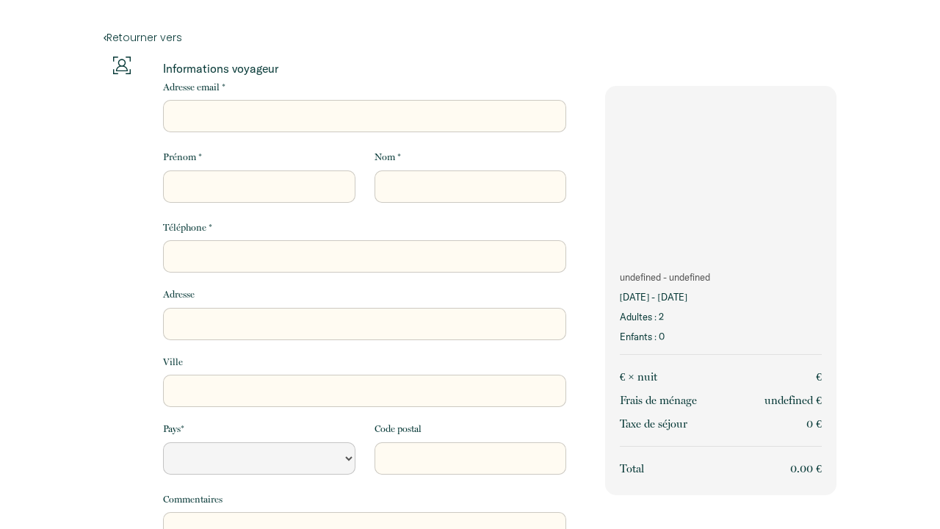
select select "Default select example"
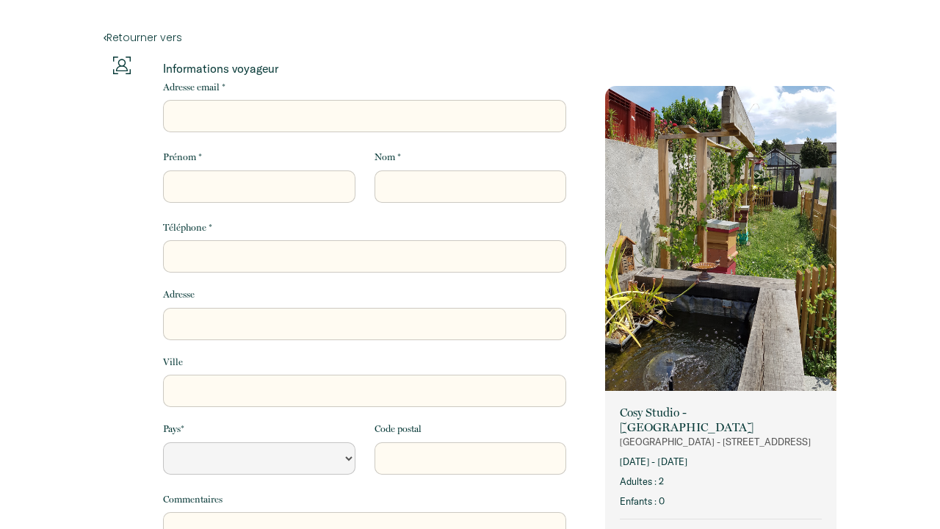
select select "Default select example"
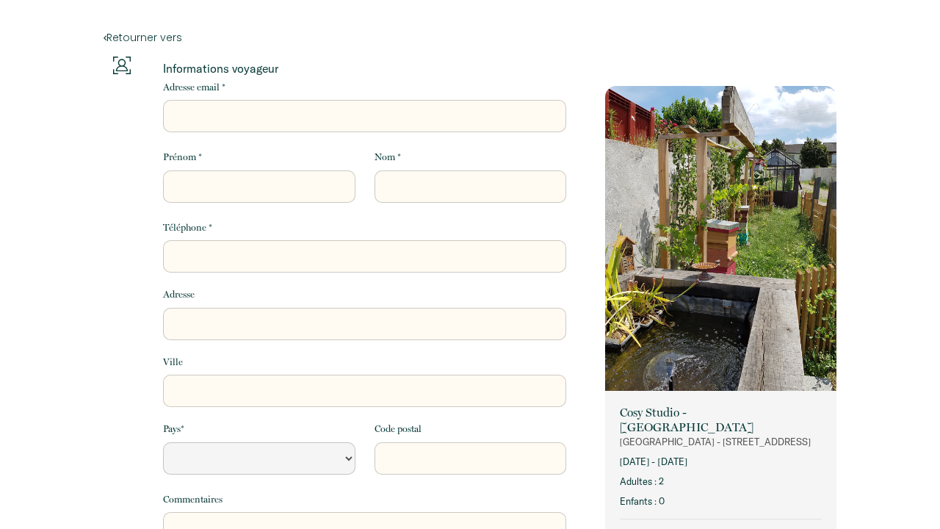
select select "Default select example"
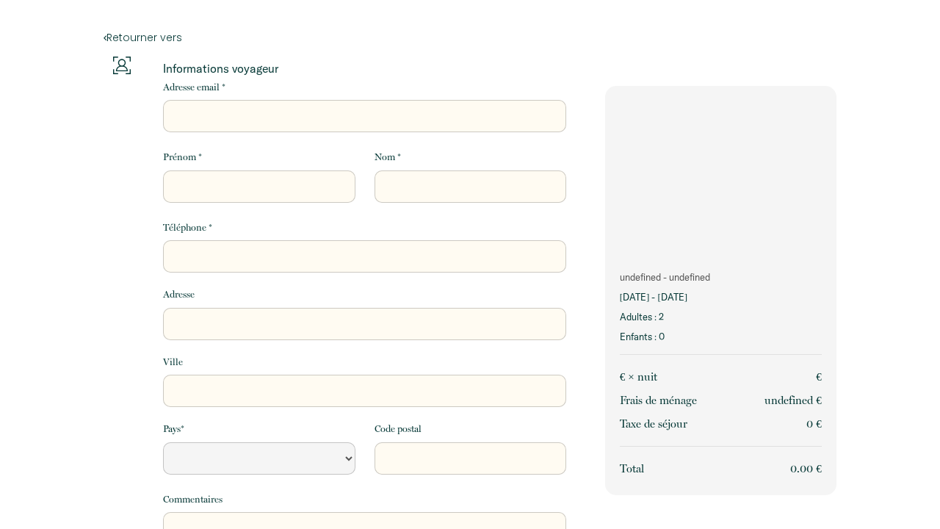
select select "Default select example"
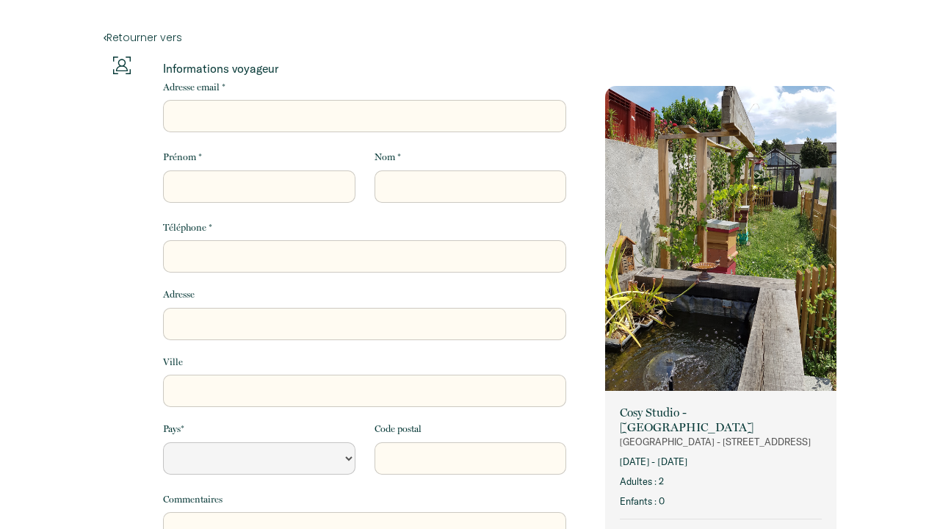
select select "Default select example"
